Goal: Task Accomplishment & Management: Manage account settings

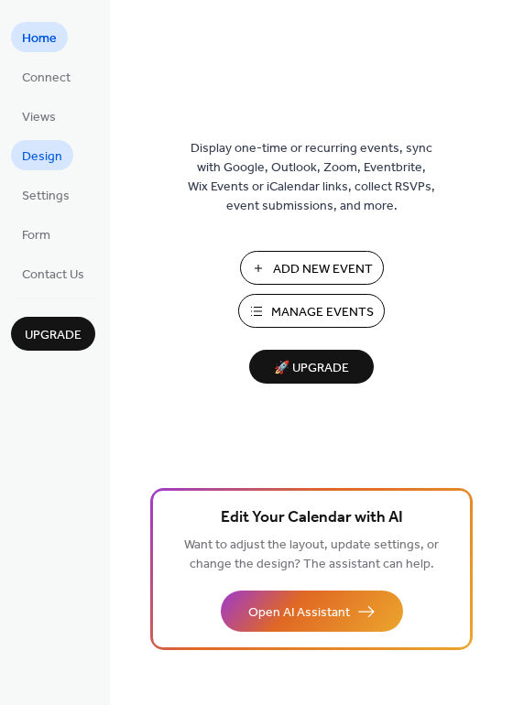
click at [63, 153] on link "Design" at bounding box center [42, 155] width 62 height 30
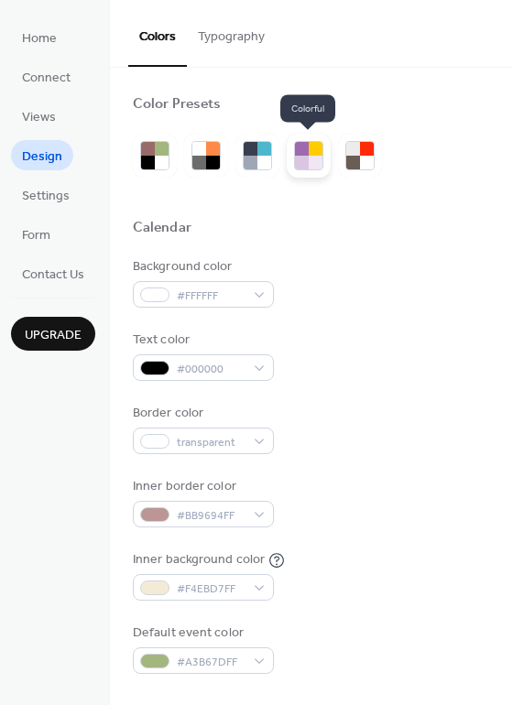
click at [311, 155] on div at bounding box center [316, 149] width 14 height 14
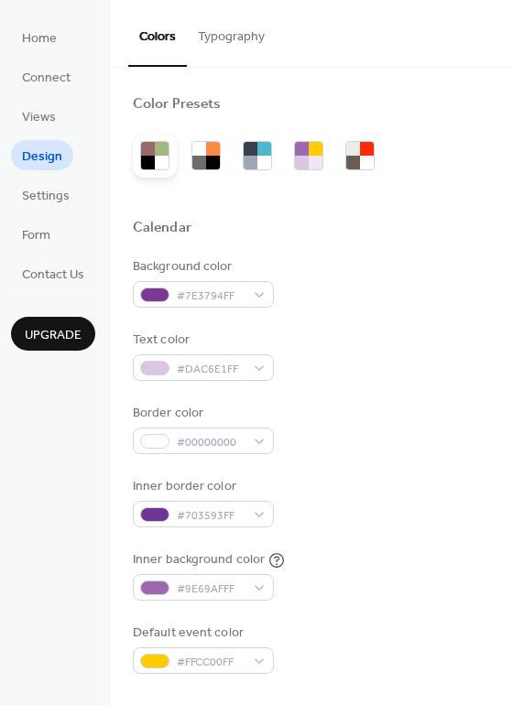
click at [161, 152] on div at bounding box center [162, 149] width 14 height 14
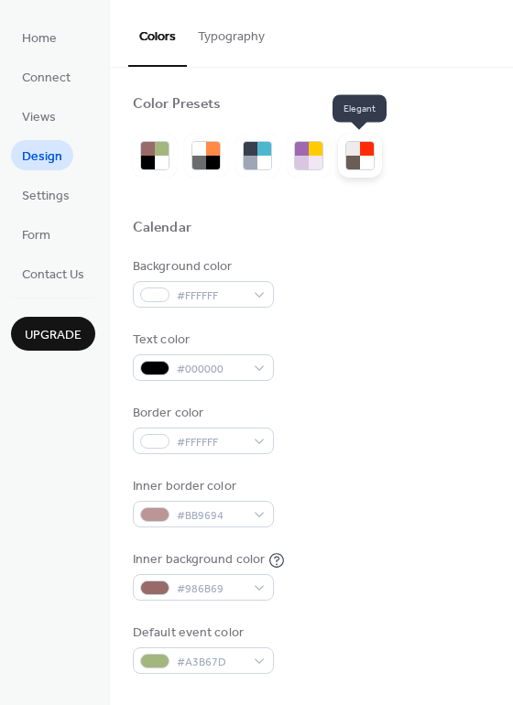
click at [374, 162] on div at bounding box center [367, 163] width 14 height 14
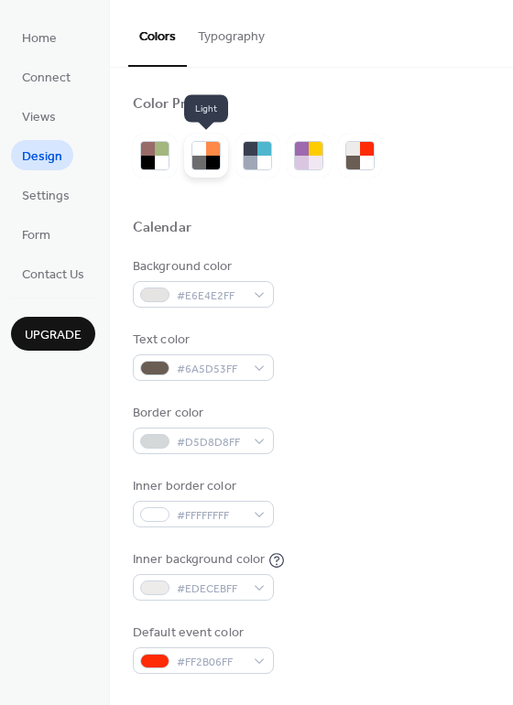
click at [201, 156] on div at bounding box center [199, 163] width 14 height 14
click at [256, 156] on div at bounding box center [251, 163] width 14 height 14
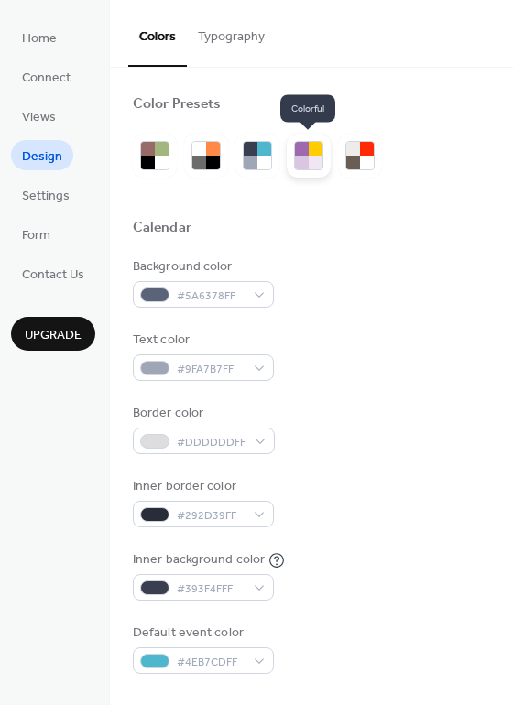
click at [308, 159] on div at bounding box center [302, 163] width 14 height 14
click at [355, 157] on div at bounding box center [353, 163] width 14 height 14
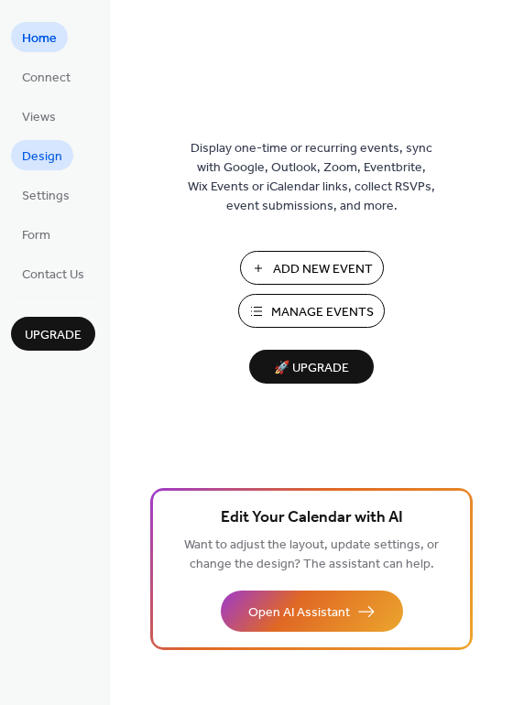
click at [56, 154] on span "Design" at bounding box center [42, 156] width 40 height 19
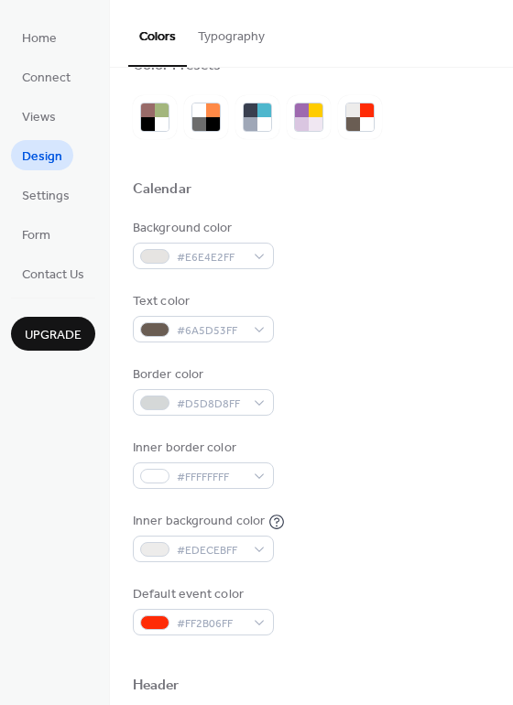
scroll to position [38, 0]
click at [242, 38] on button "Typography" at bounding box center [231, 32] width 89 height 65
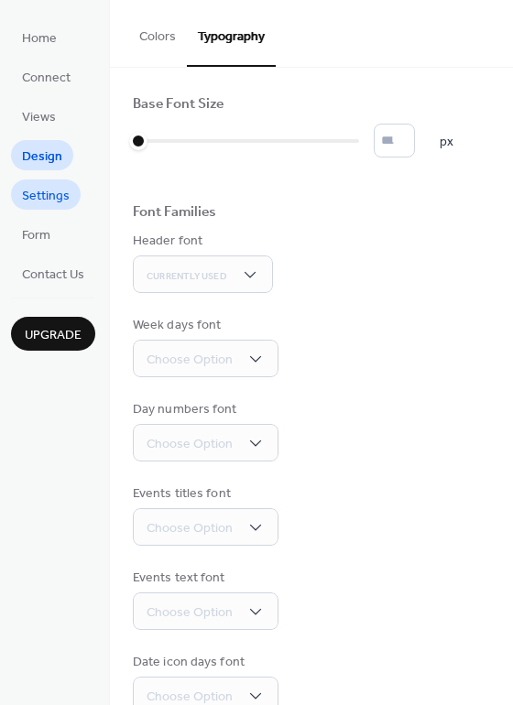
click at [52, 194] on span "Settings" at bounding box center [46, 196] width 48 height 19
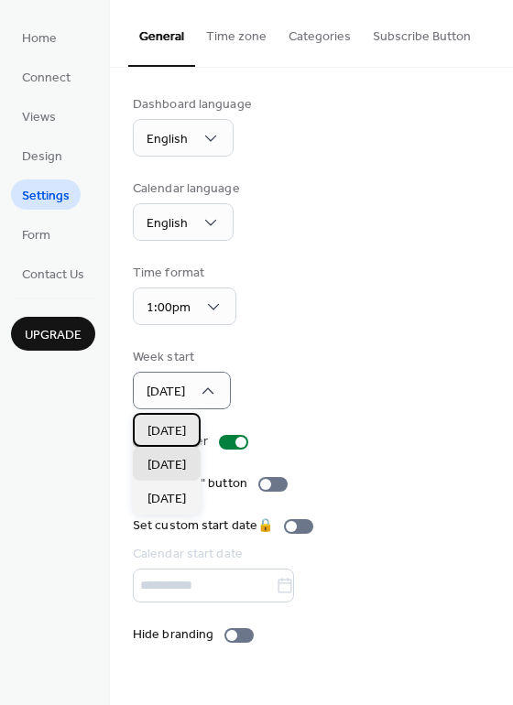
click at [183, 428] on span "Sunday" at bounding box center [166, 431] width 38 height 19
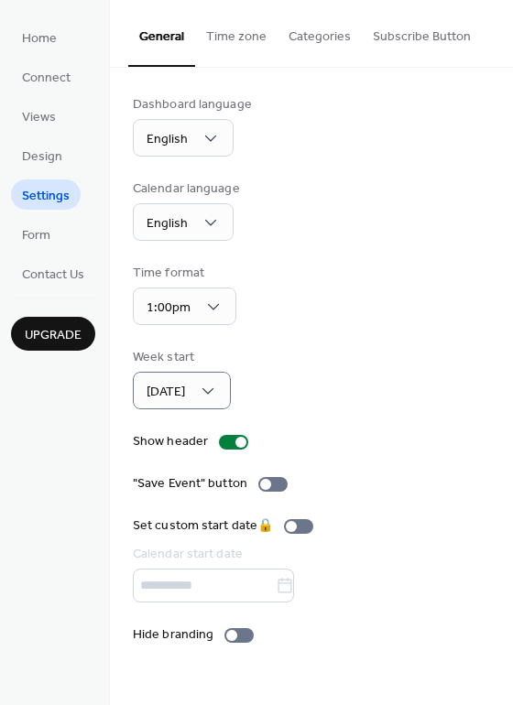
click at [306, 38] on button "Categories" at bounding box center [320, 32] width 84 height 65
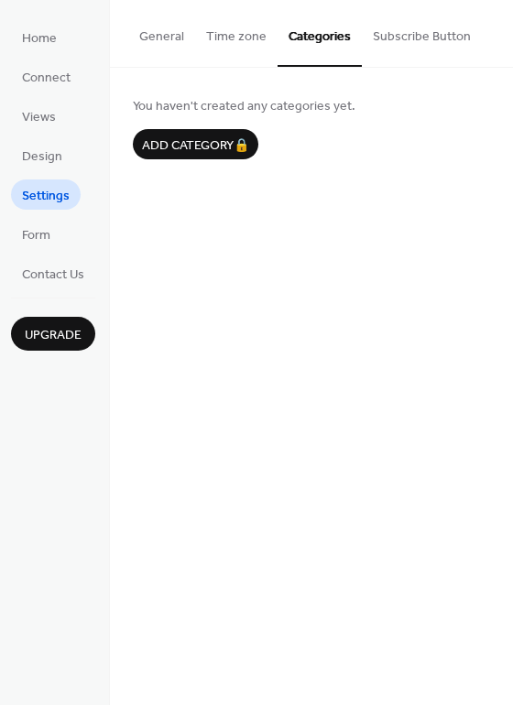
click at [409, 35] on button "Subscribe Button" at bounding box center [422, 32] width 120 height 65
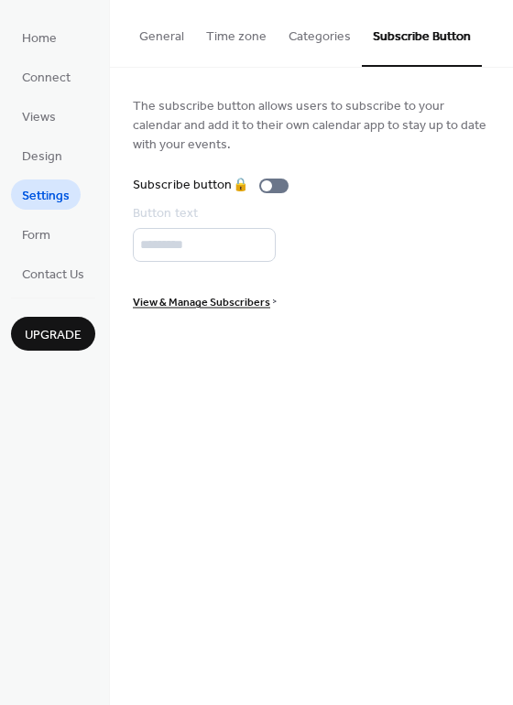
click at [183, 35] on button "General" at bounding box center [161, 32] width 67 height 65
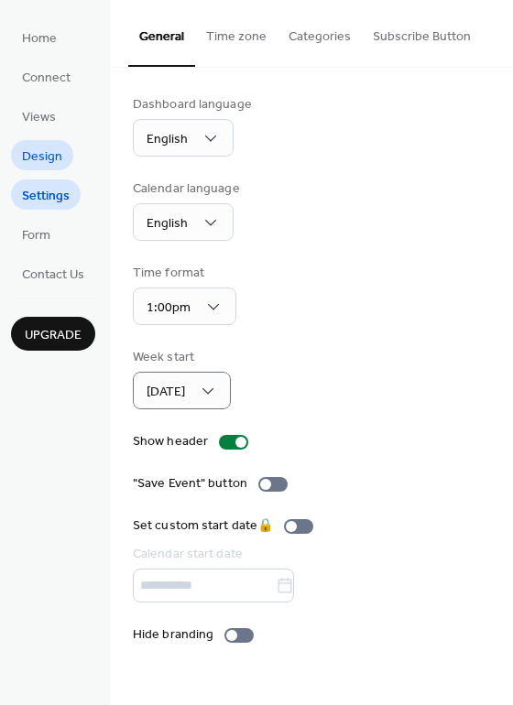
click at [50, 152] on span "Design" at bounding box center [42, 156] width 40 height 19
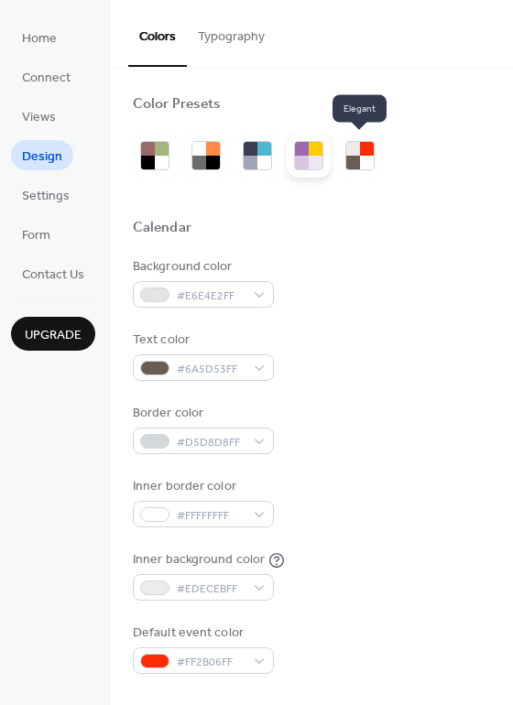
click at [360, 162] on div at bounding box center [367, 163] width 14 height 14
click at [312, 158] on div at bounding box center [316, 163] width 14 height 14
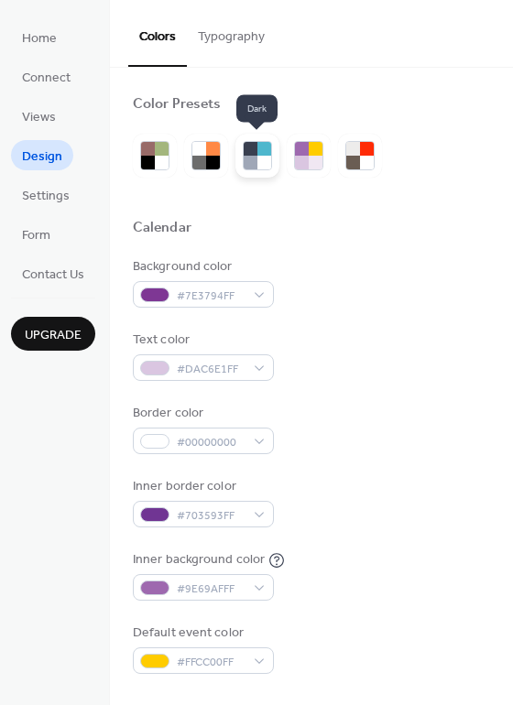
click at [259, 168] on div at bounding box center [264, 163] width 14 height 14
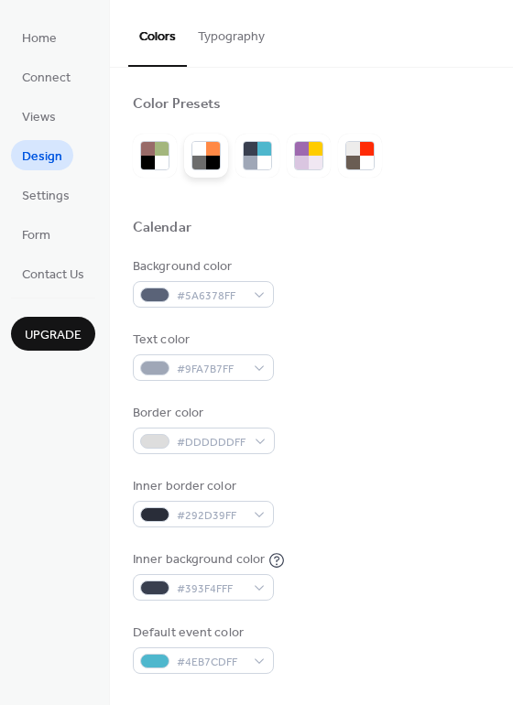
click at [208, 158] on div at bounding box center [213, 163] width 14 height 14
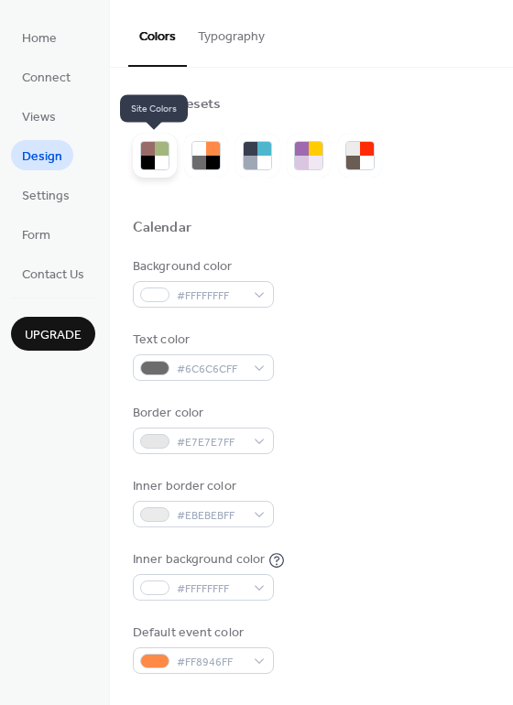
click at [162, 162] on div at bounding box center [162, 163] width 14 height 14
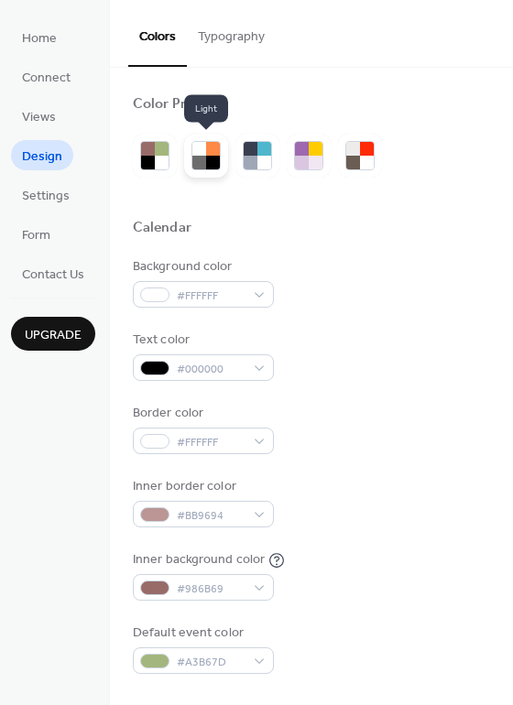
click at [205, 165] on div at bounding box center [199, 163] width 14 height 14
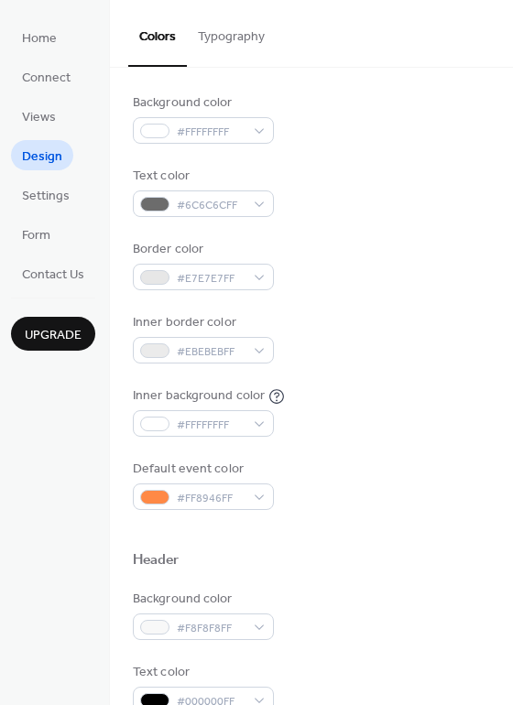
scroll to position [165, 0]
click at [260, 206] on div "#6C6C6CFF" at bounding box center [203, 203] width 141 height 27
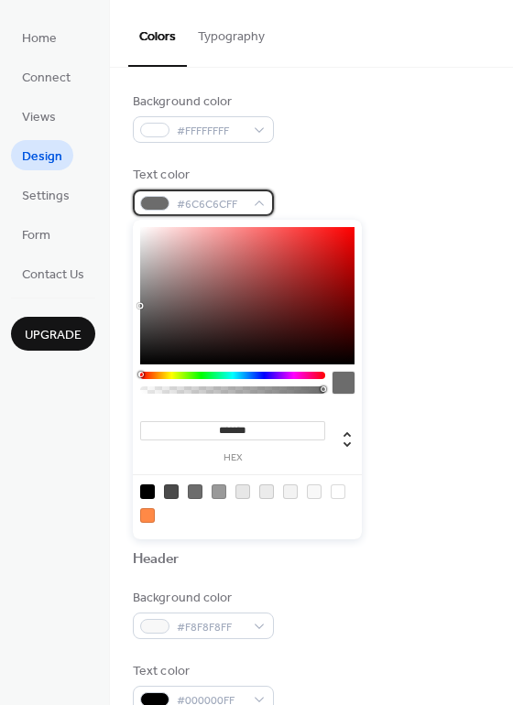
scroll to position [268, 0]
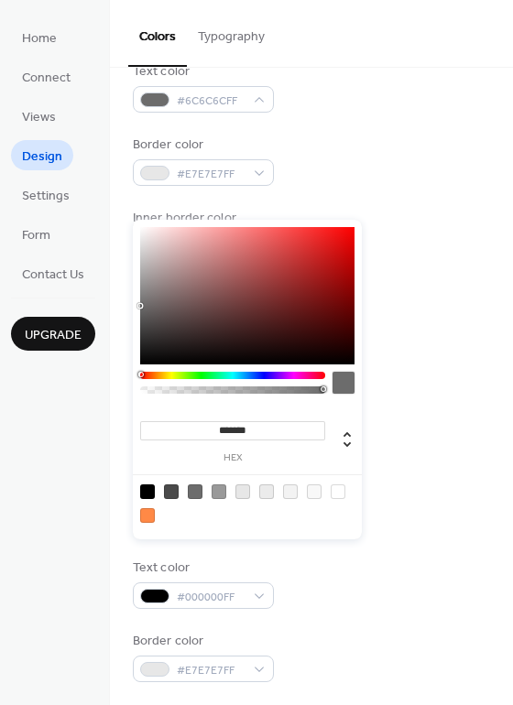
click at [304, 167] on div "Border color #E7E7E7FF" at bounding box center [311, 161] width 357 height 50
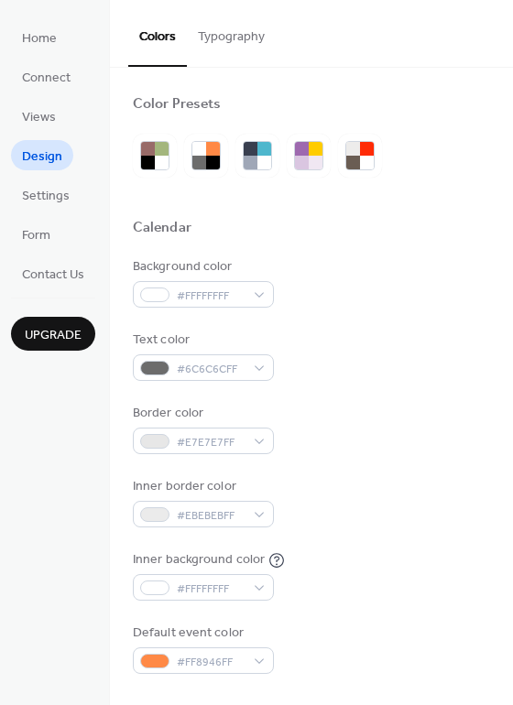
scroll to position [0, 0]
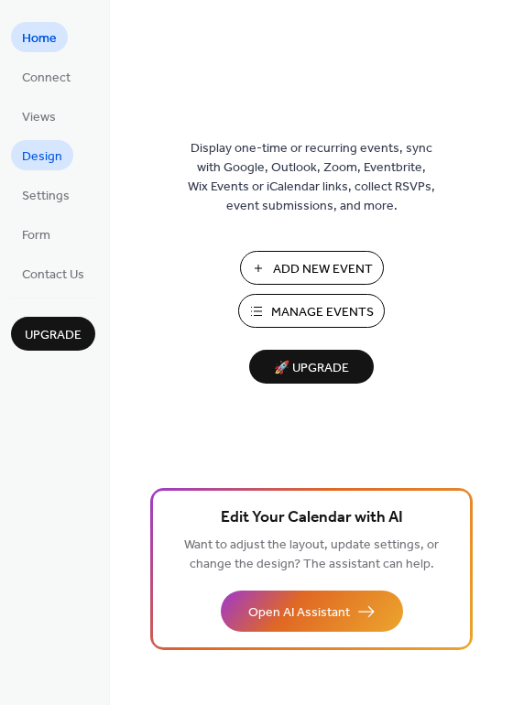
click at [47, 155] on span "Design" at bounding box center [42, 156] width 40 height 19
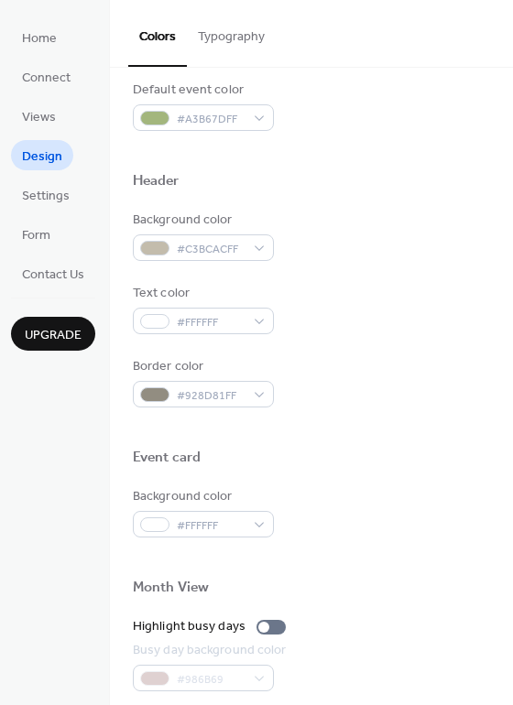
scroll to position [563, 0]
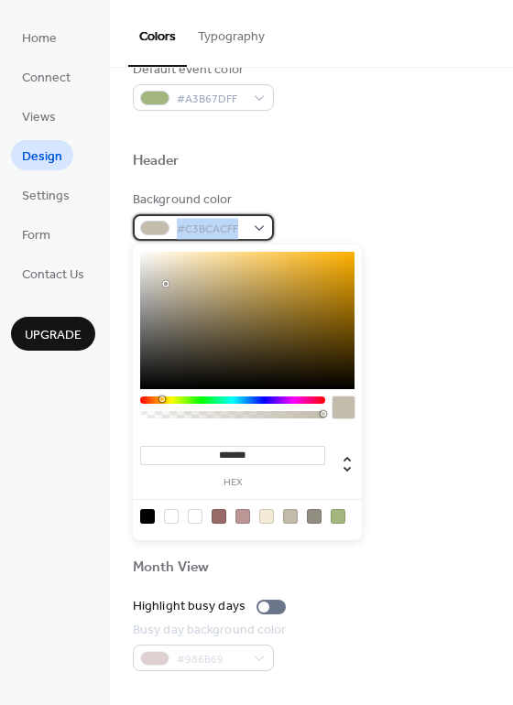
drag, startPoint x: 238, startPoint y: 225, endPoint x: 179, endPoint y: 231, distance: 59.8
click at [179, 231] on span "#C3BCACFF" at bounding box center [211, 229] width 68 height 19
copy span "#C3BCACFF"
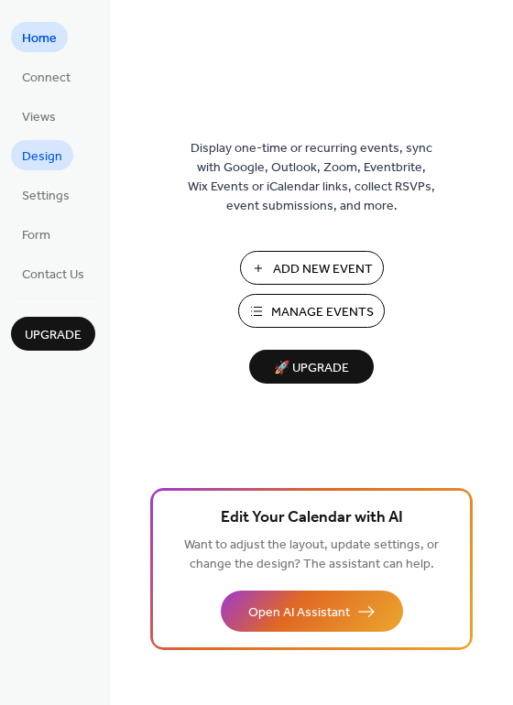
click at [48, 154] on span "Design" at bounding box center [42, 156] width 40 height 19
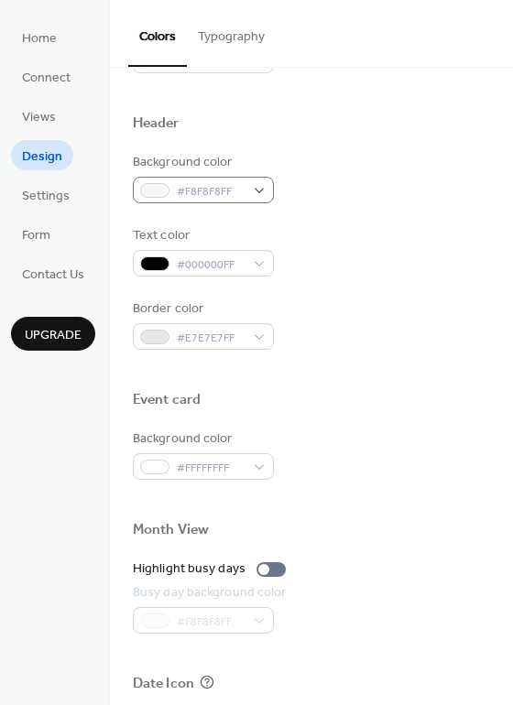
scroll to position [644, 0]
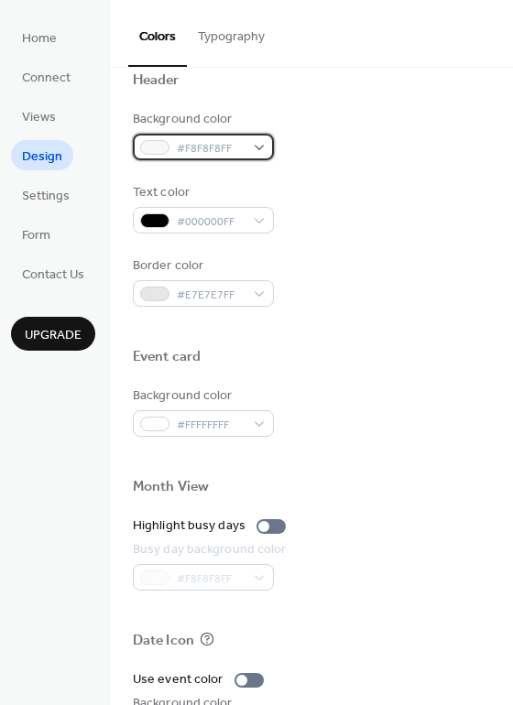
click at [236, 145] on span "#F8F8F8FF" at bounding box center [211, 148] width 68 height 19
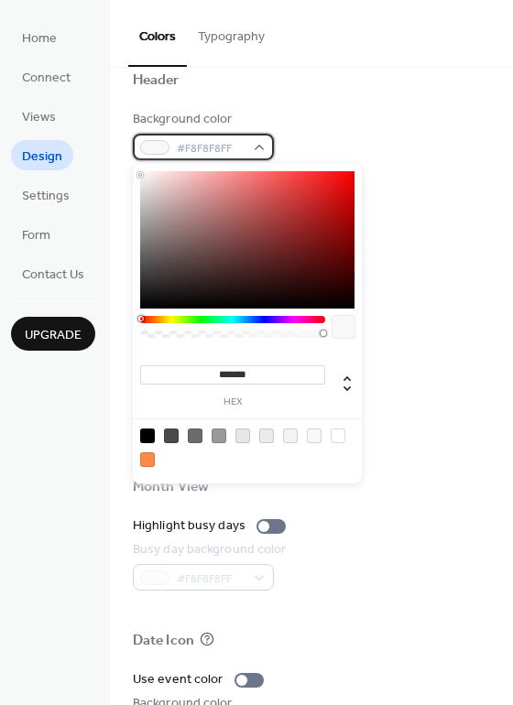
click at [216, 152] on span "#F8F8F8FF" at bounding box center [211, 148] width 68 height 19
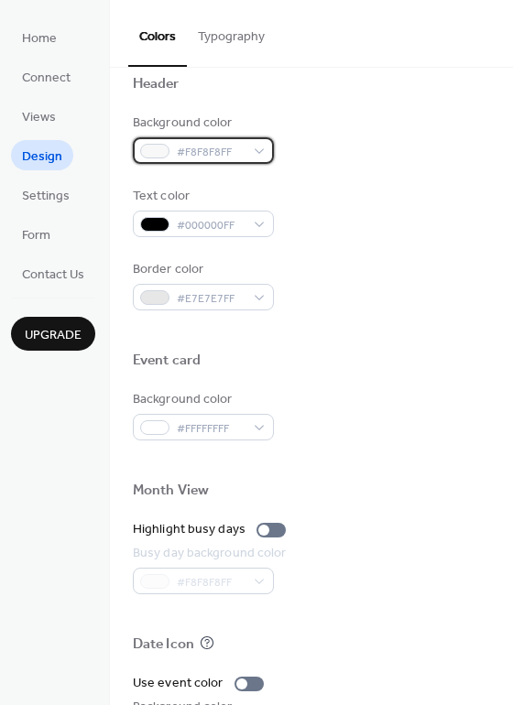
scroll to position [606, 0]
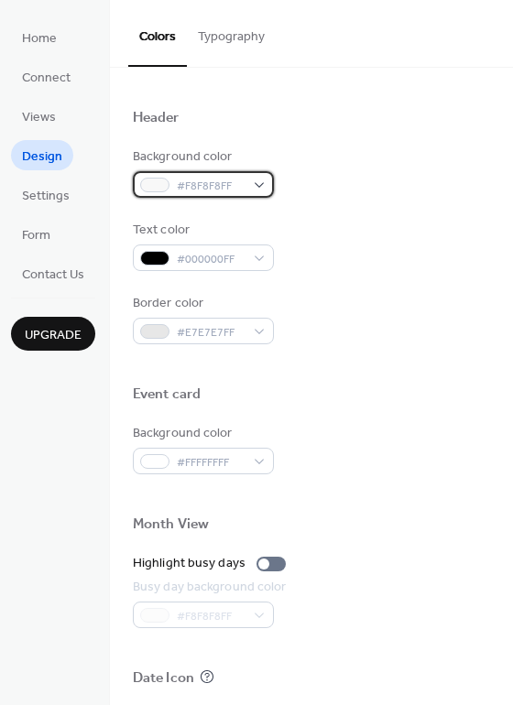
click at [263, 186] on div "#F8F8F8FF" at bounding box center [203, 184] width 141 height 27
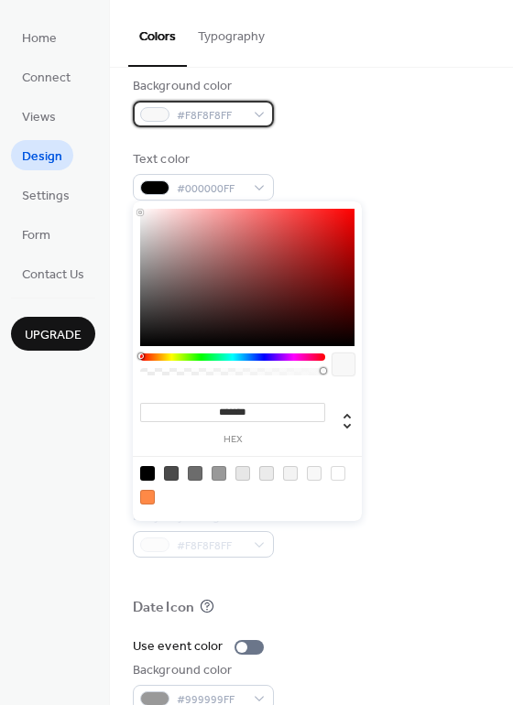
scroll to position [681, 0]
